Goal: Task Accomplishment & Management: Use online tool/utility

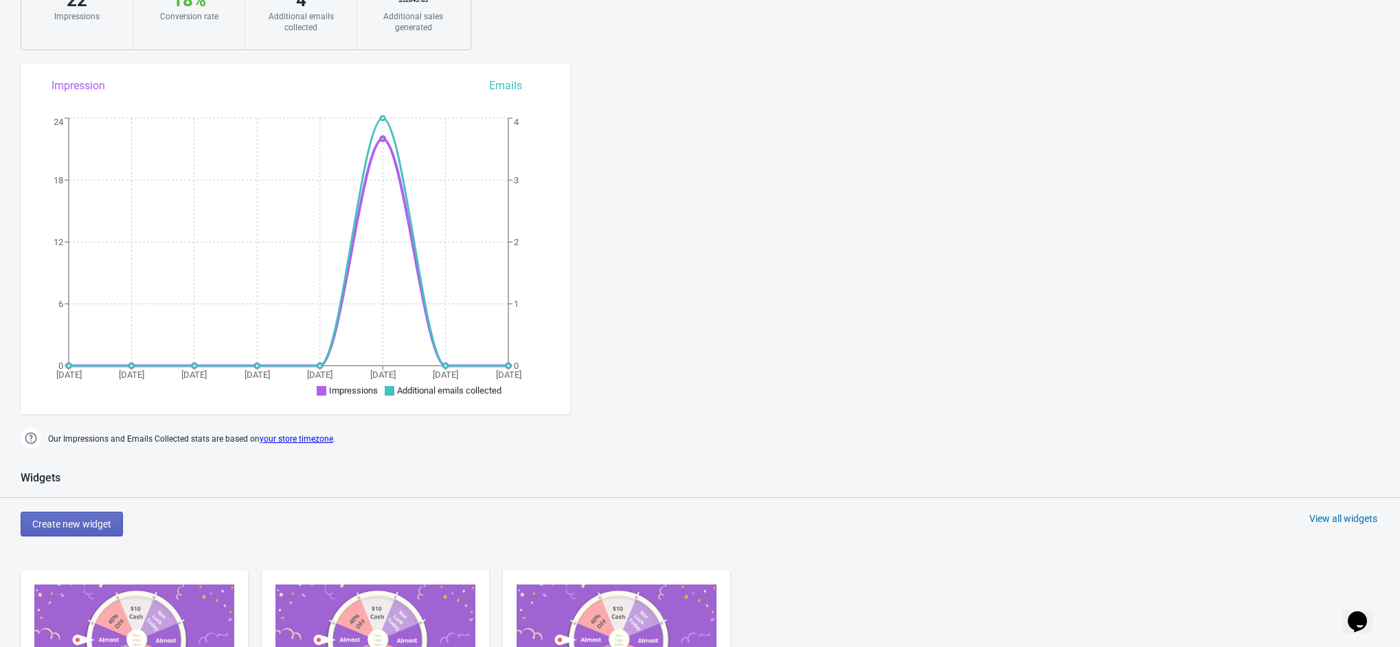
scroll to position [412, 0]
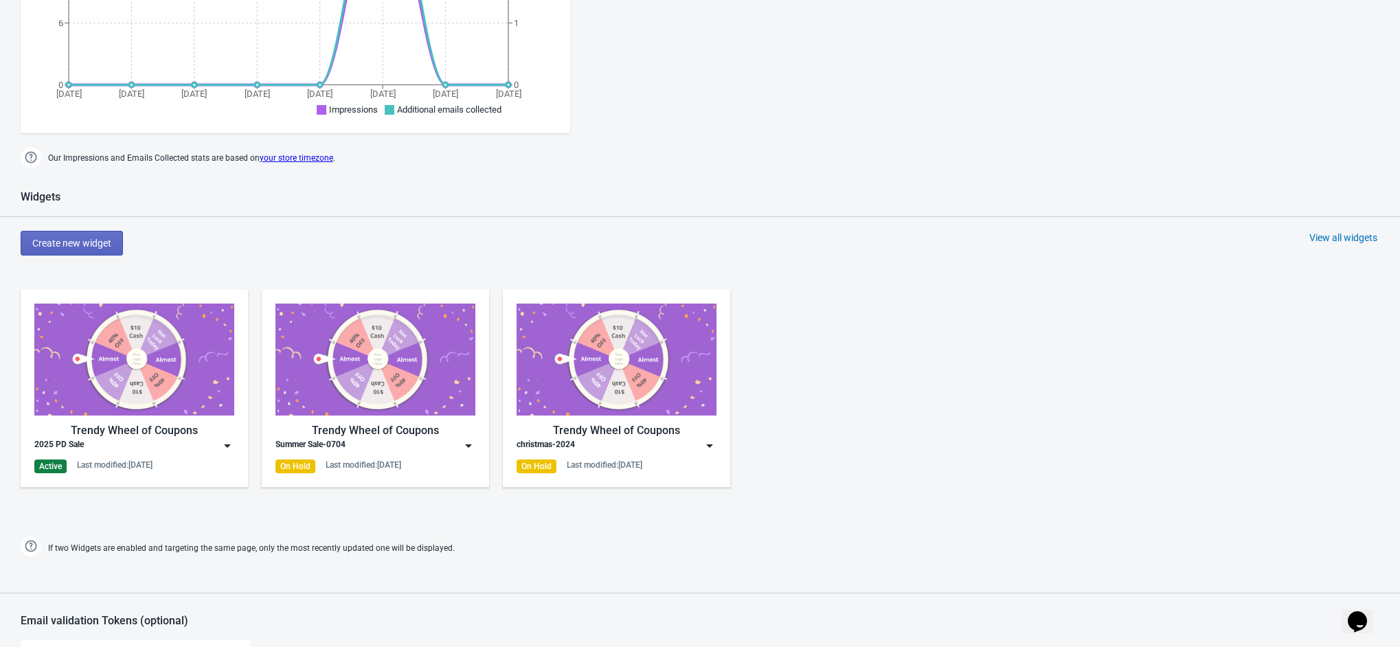
click at [218, 451] on div "2025 PD Sale" at bounding box center [134, 446] width 200 height 14
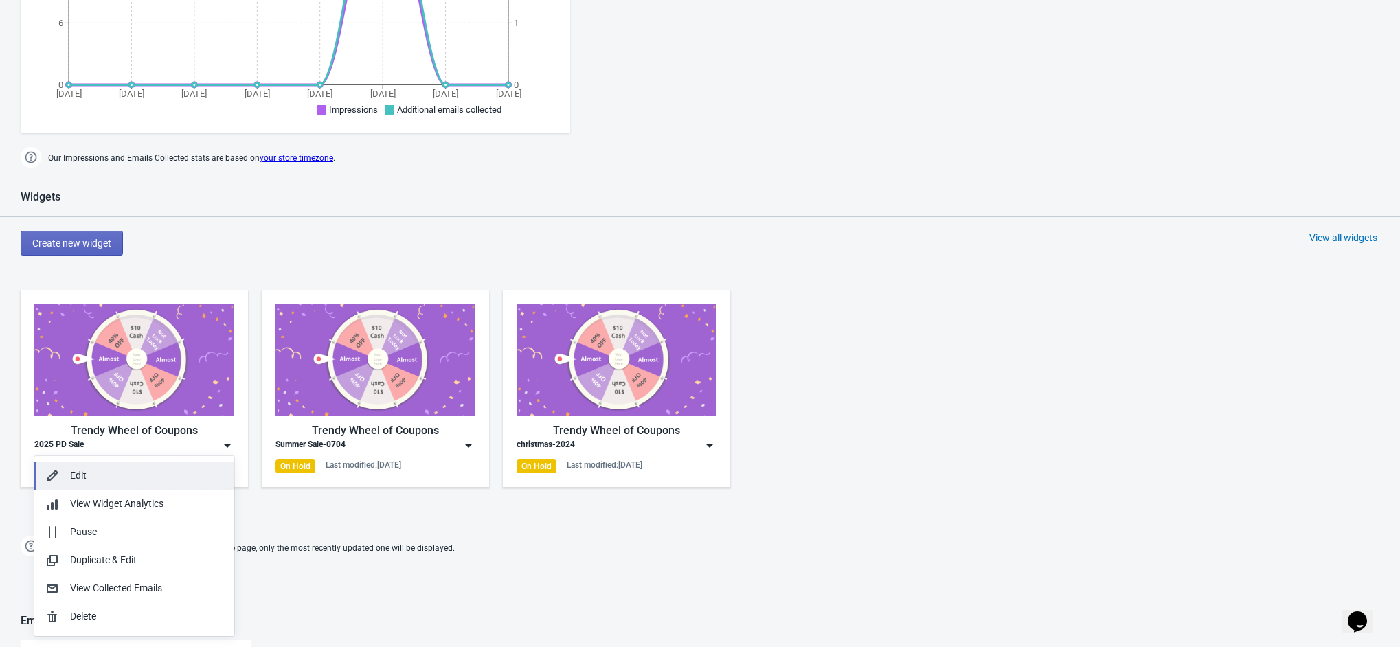
click at [138, 474] on div "Edit" at bounding box center [146, 475] width 153 height 14
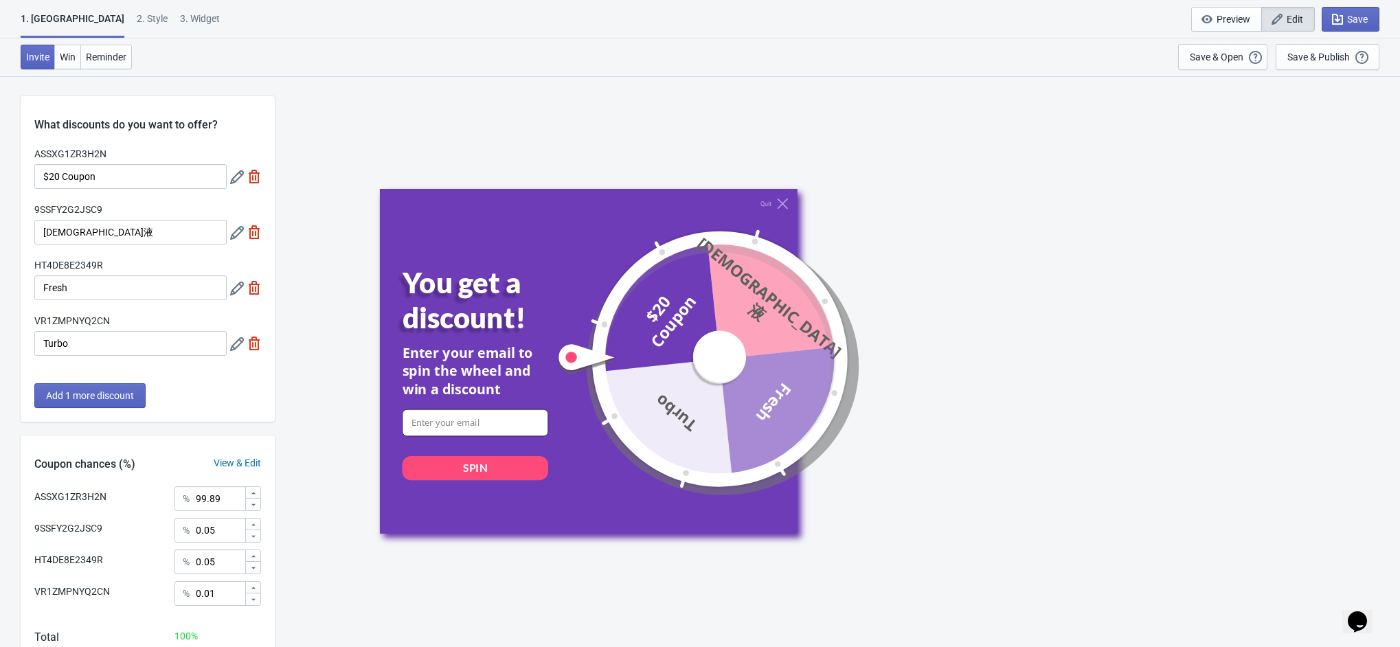
click at [475, 416] on input at bounding box center [476, 422] width 146 height 27
click at [137, 17] on div "2 . Style" at bounding box center [152, 24] width 31 height 24
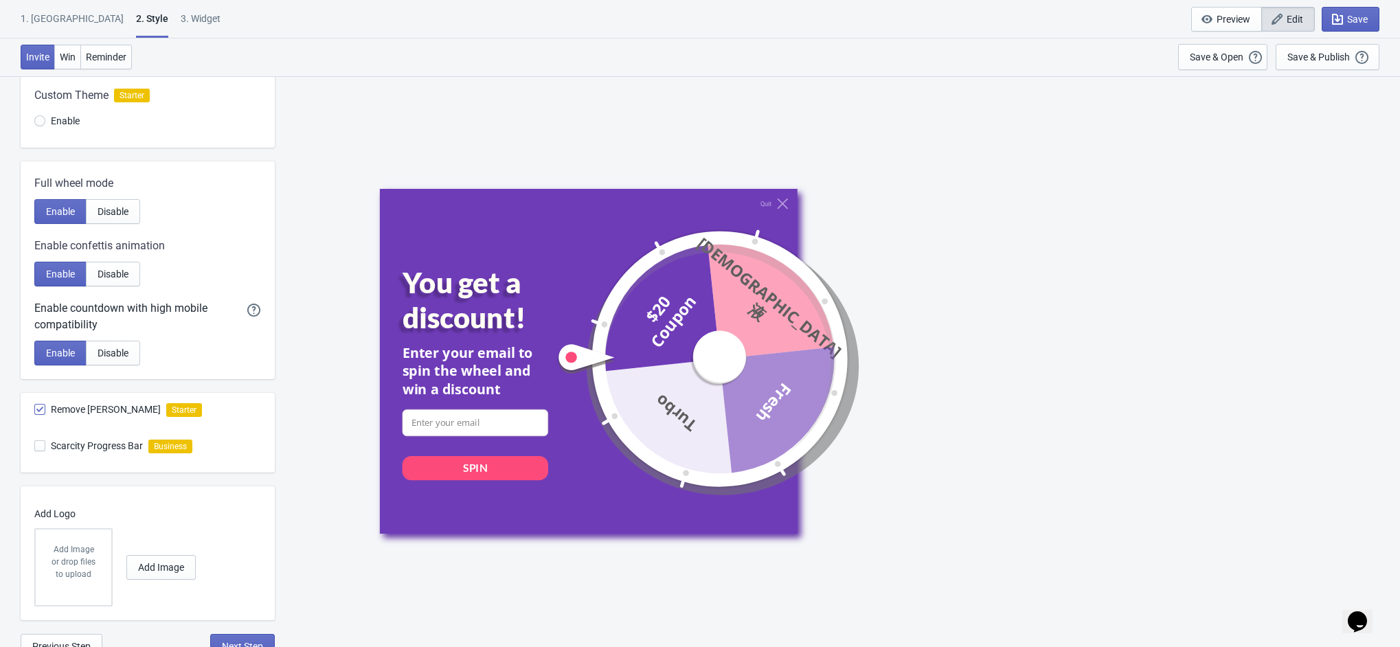
scroll to position [194, 0]
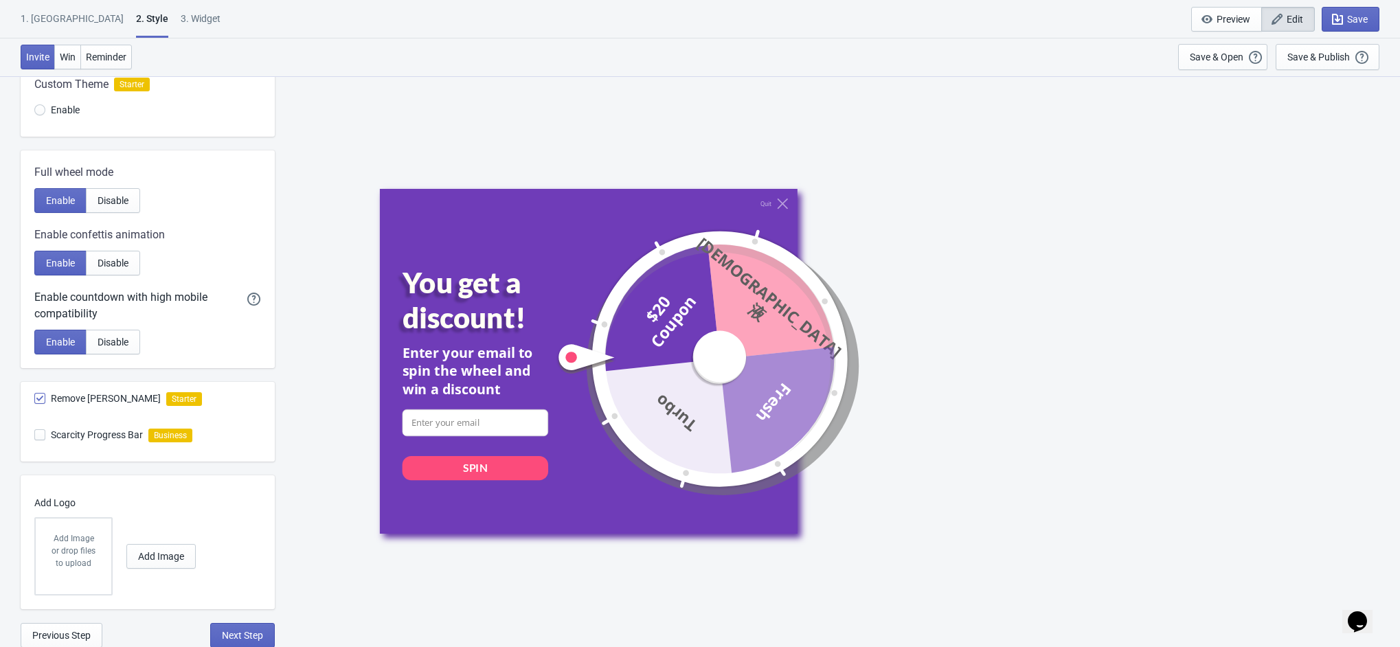
click at [181, 12] on div "3. Widget" at bounding box center [201, 24] width 40 height 24
select select "specificURL"
select select "once"
select select "1"
select select "left"
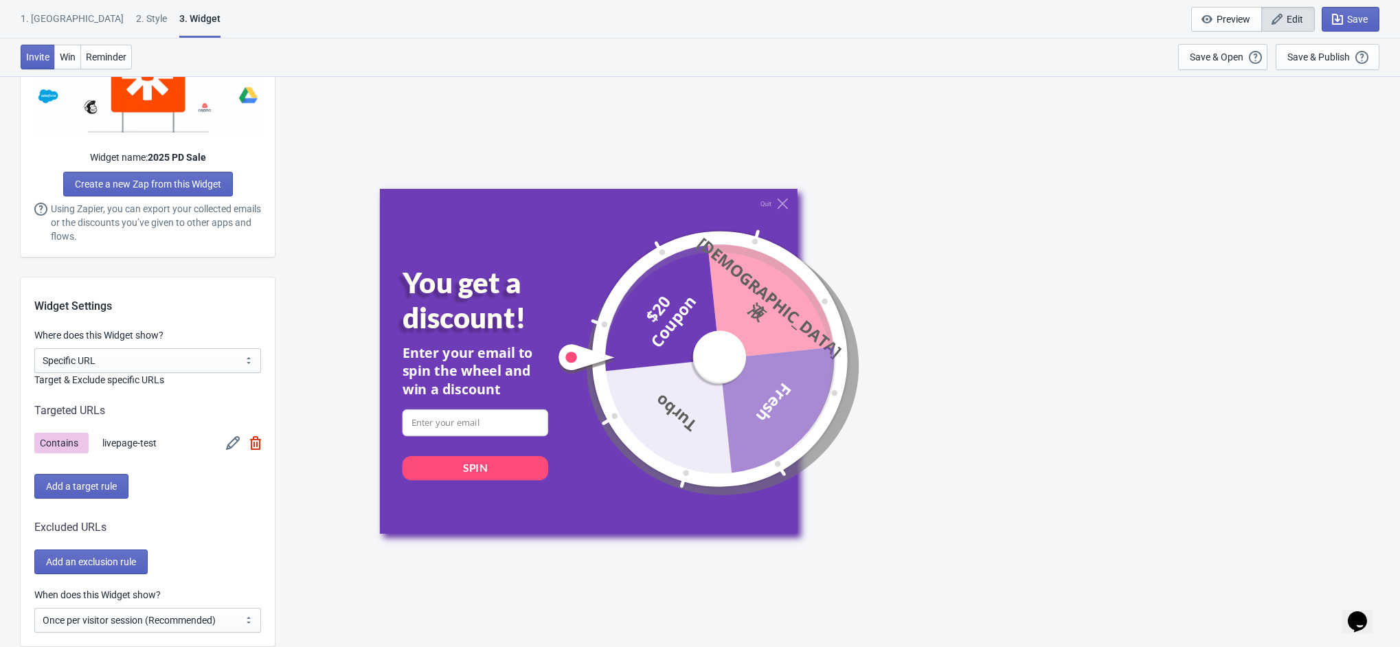
scroll to position [824, 0]
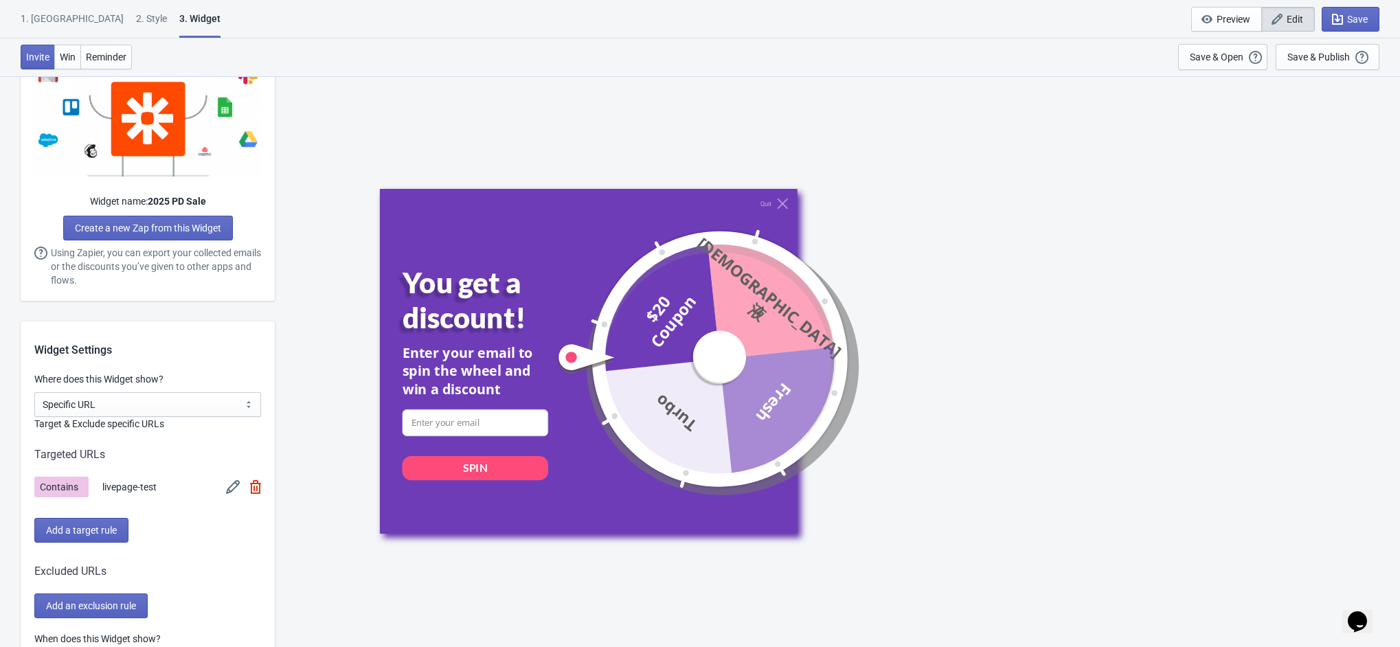
click at [166, 356] on div "Widget Settings" at bounding box center [148, 339] width 254 height 37
drag, startPoint x: 97, startPoint y: 486, endPoint x: 184, endPoint y: 493, distance: 87.6
click at [184, 493] on div "Contains livepage-test" at bounding box center [147, 487] width 227 height 21
copy span "livepage-test"
